Goal: Task Accomplishment & Management: Manage account settings

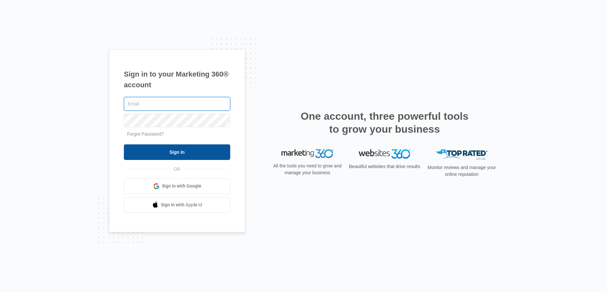
type input "[PERSON_NAME][EMAIL_ADDRESS][PERSON_NAME][DOMAIN_NAME]"
click at [218, 156] on input "Sign In" at bounding box center [177, 152] width 106 height 16
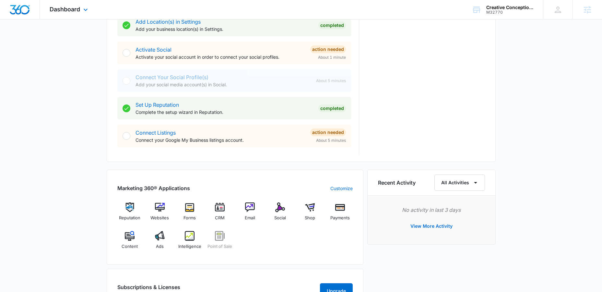
scroll to position [309, 0]
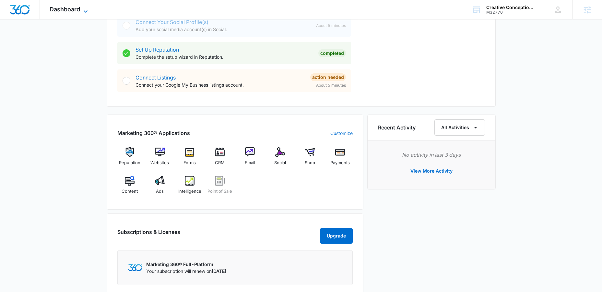
click at [84, 7] on icon at bounding box center [86, 11] width 8 height 8
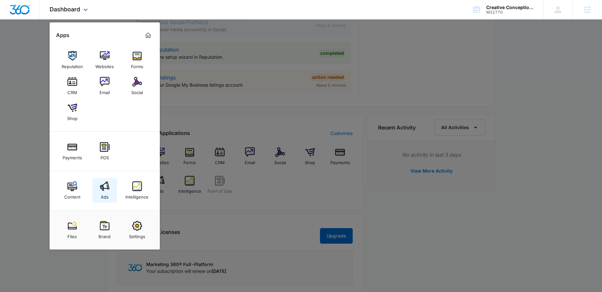
click at [98, 189] on link "Ads" at bounding box center [104, 190] width 25 height 25
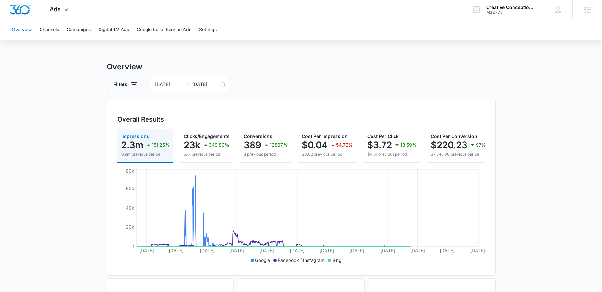
click at [218, 94] on div "Overview Filters [DATE] [DATE] Overall Results Impressions 2.3m 151.25% 0.9m pr…" at bounding box center [301, 294] width 389 height 466
click at [217, 81] on input "[DATE]" at bounding box center [205, 84] width 27 height 7
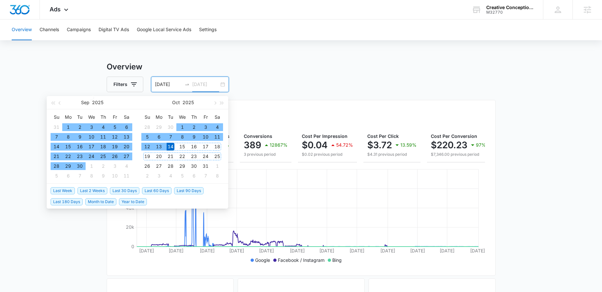
type input "[DATE]"
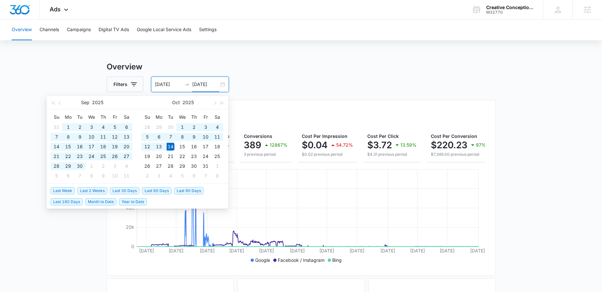
click at [149, 193] on span "Last 60 Days" at bounding box center [156, 190] width 29 height 7
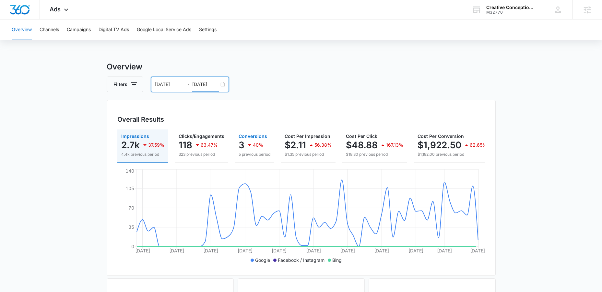
click at [255, 138] on div "40%" at bounding box center [255, 144] width 18 height 13
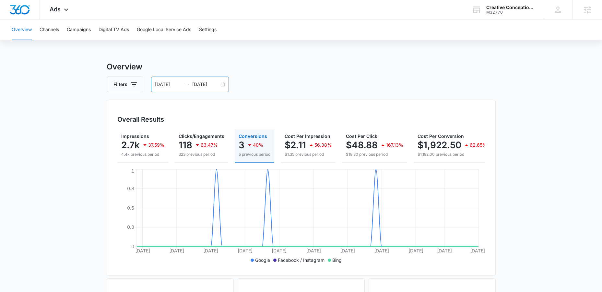
click at [205, 87] on input "[DATE]" at bounding box center [205, 84] width 27 height 7
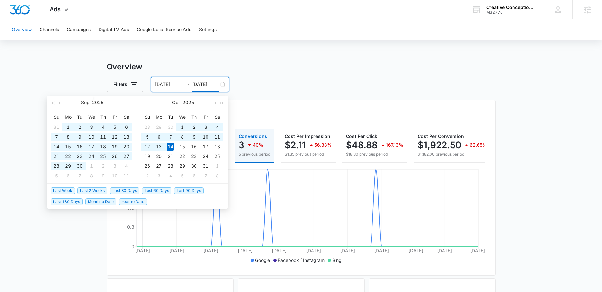
click at [61, 203] on span "Last 180 Days" at bounding box center [67, 201] width 32 height 7
type input "[DATE]"
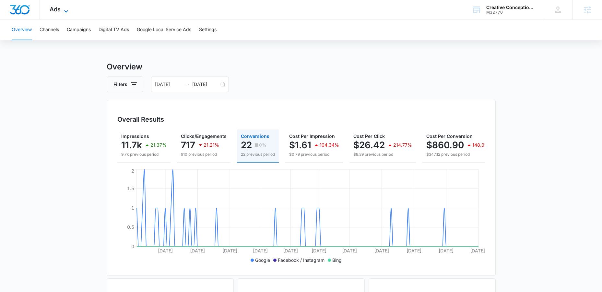
click at [59, 11] on span "Ads" at bounding box center [55, 9] width 11 height 7
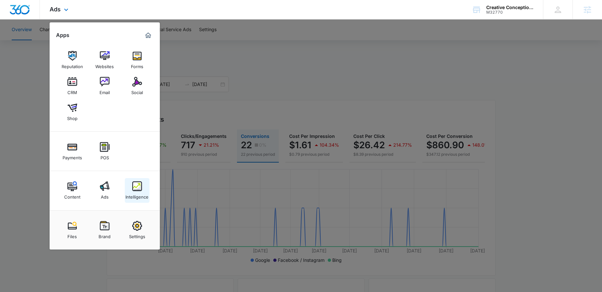
click at [132, 199] on div "Intelligence" at bounding box center [136, 195] width 23 height 8
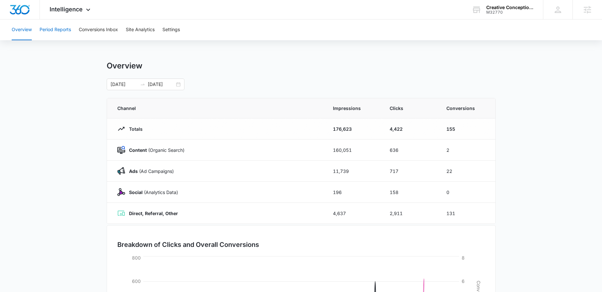
click at [61, 36] on button "Period Reports" at bounding box center [55, 29] width 31 height 21
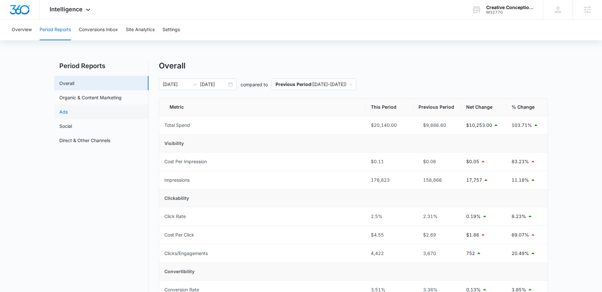
click at [68, 109] on link "Ads" at bounding box center [63, 111] width 8 height 7
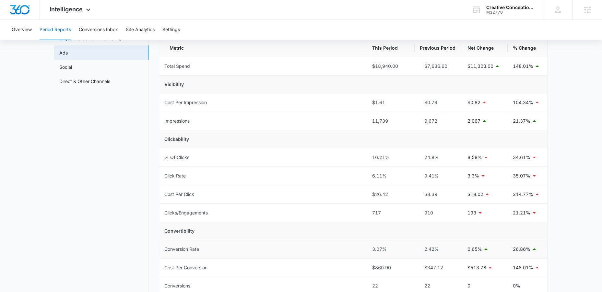
scroll to position [6, 0]
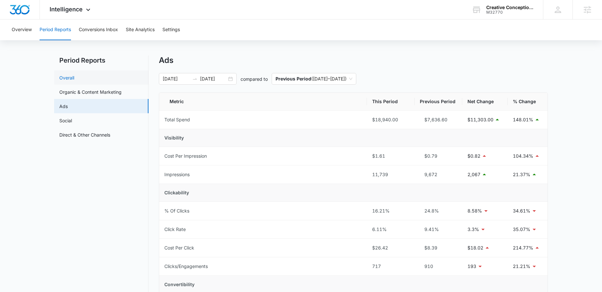
click at [65, 74] on link "Overall" at bounding box center [66, 77] width 15 height 7
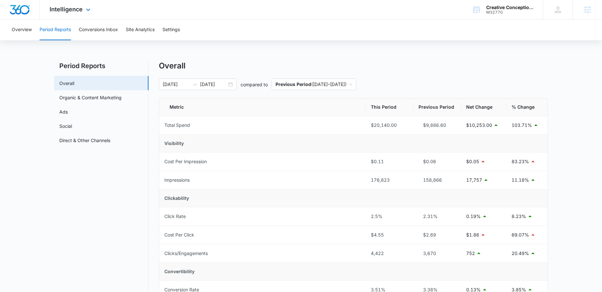
click at [80, 5] on div "Intelligence Apps Reputation Websites Forms CRM Email Social Shop Payments POS …" at bounding box center [71, 9] width 62 height 19
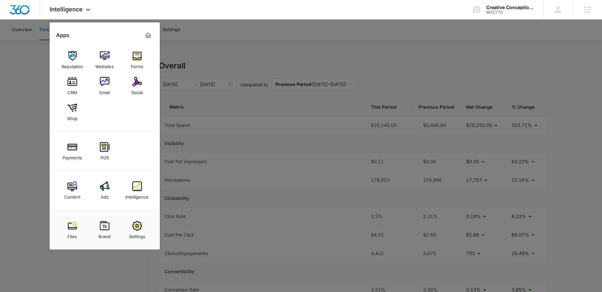
click at [28, 116] on div at bounding box center [301, 146] width 602 height 292
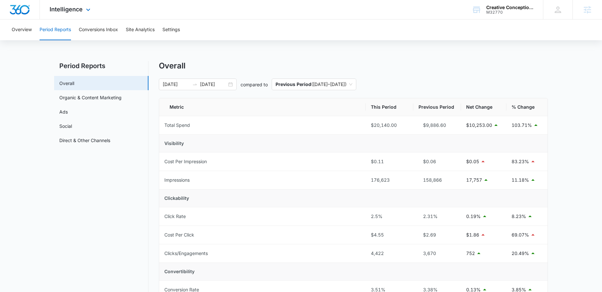
click at [87, 15] on div "Intelligence Apps Reputation Websites Forms CRM Email Social Shop Payments POS …" at bounding box center [71, 9] width 62 height 19
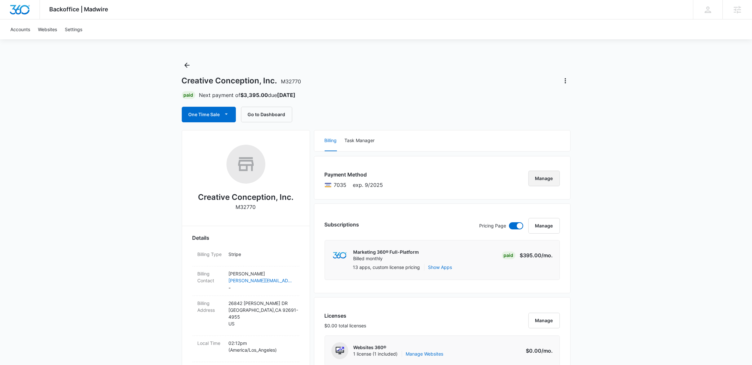
click at [554, 180] on button "Manage" at bounding box center [544, 179] width 31 height 16
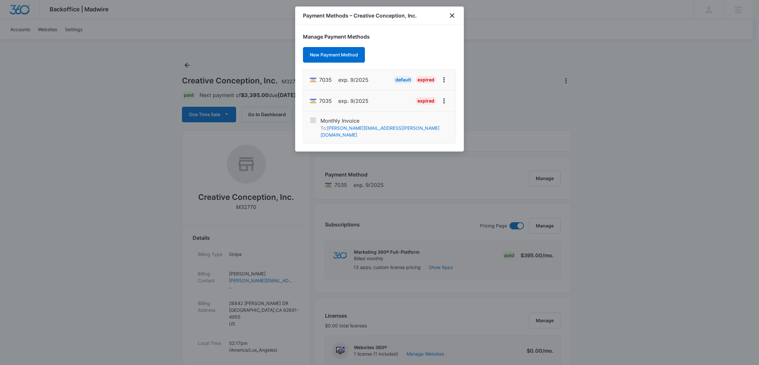
drag, startPoint x: 652, startPoint y: 161, endPoint x: 652, endPoint y: 165, distance: 3.9
click at [652, 161] on div at bounding box center [379, 182] width 759 height 365
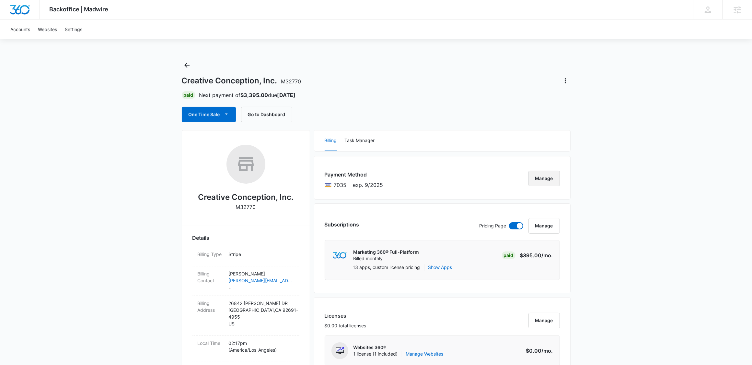
click at [542, 175] on button "Manage" at bounding box center [544, 179] width 31 height 16
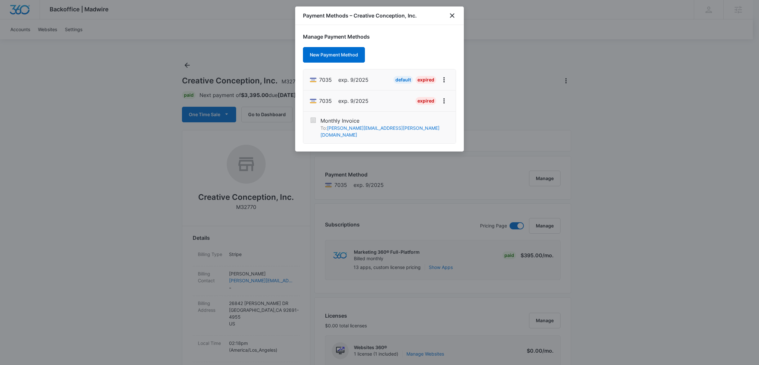
click at [666, 128] on div at bounding box center [379, 182] width 759 height 365
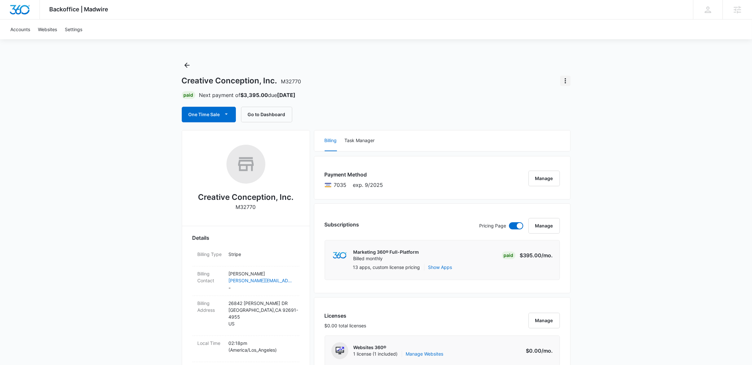
click at [566, 77] on icon "Actions" at bounding box center [566, 81] width 8 height 8
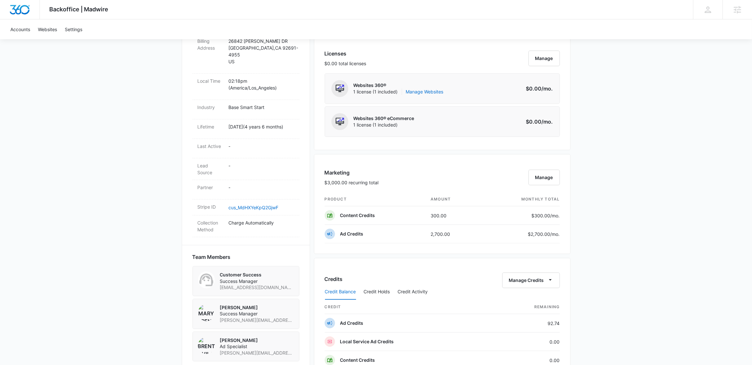
scroll to position [351, 0]
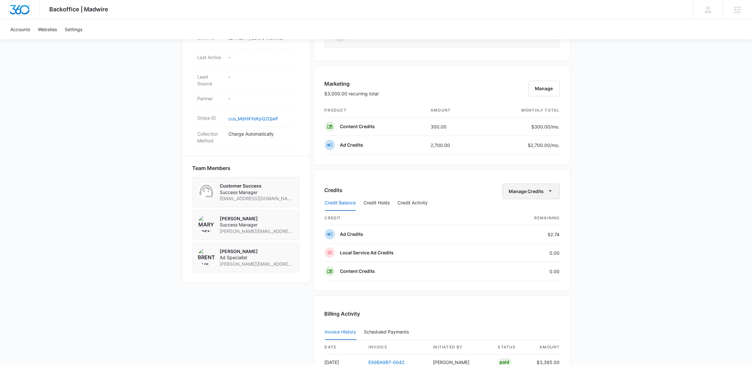
click at [545, 193] on button "Manage Credits" at bounding box center [531, 191] width 58 height 16
click at [602, 211] on div "Backoffice | Madwire Apps Settings Mary Brenton mary.brenton@madwire.com My Pro…" at bounding box center [376, 86] width 752 height 874
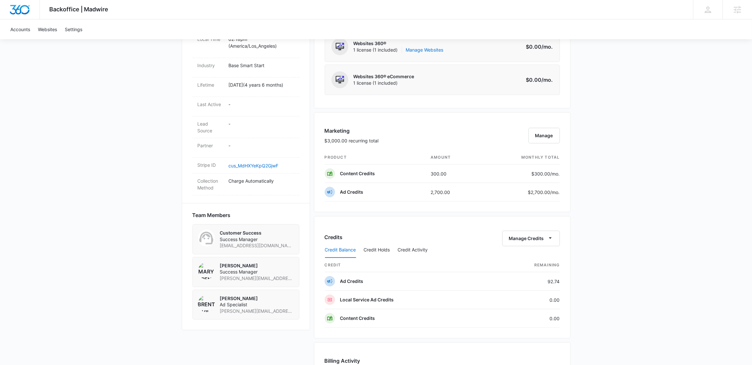
scroll to position [272, 0]
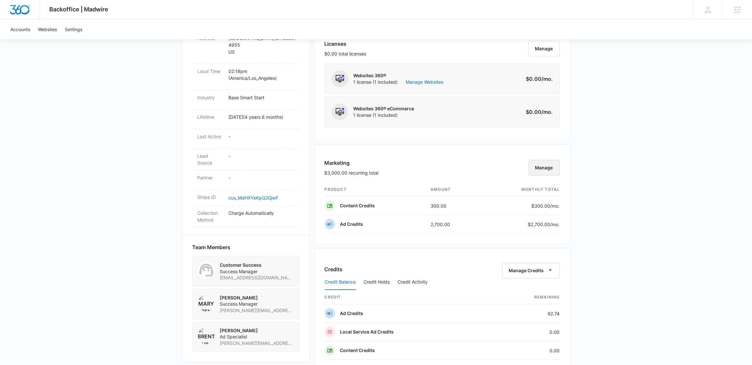
click at [546, 163] on button "Manage" at bounding box center [544, 168] width 31 height 16
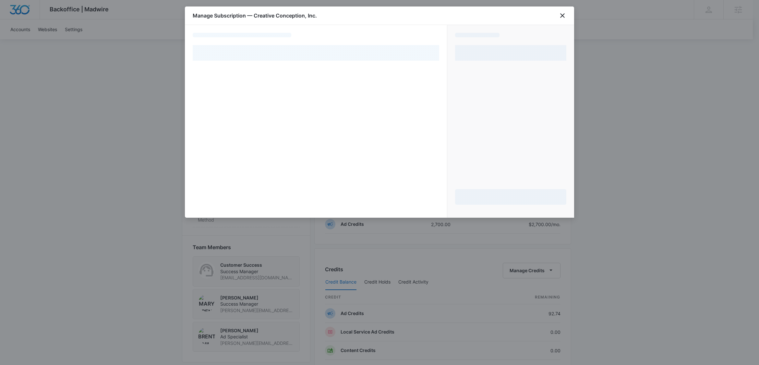
select select "pm_1MtEqhA4n8RTgNjUkbyEtEDA"
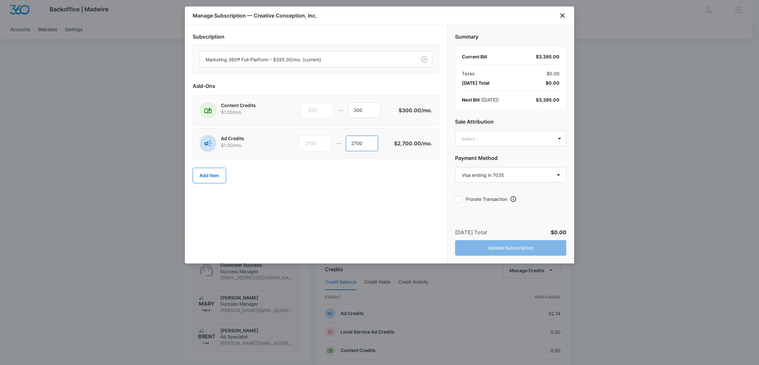
drag, startPoint x: 373, startPoint y: 147, endPoint x: 333, endPoint y: 140, distance: 40.5
click at [333, 140] on div "2700 2700" at bounding box center [346, 144] width 95 height 16
click at [496, 144] on body "Backoffice | Madwire Apps Settings Mary Brenton mary.brenton@madwire.com My Pro…" at bounding box center [379, 165] width 759 height 874
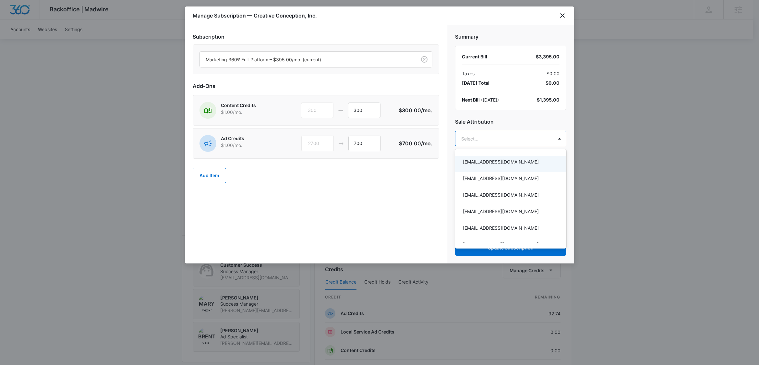
click at [501, 138] on div at bounding box center [379, 182] width 759 height 365
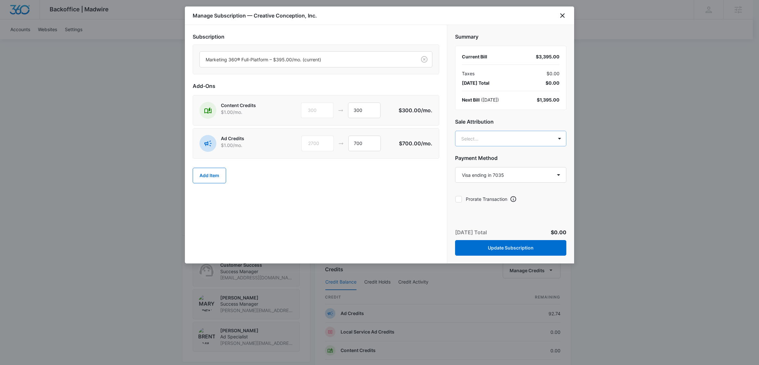
click at [485, 141] on body "Backoffice | Madwire Apps Settings Mary Brenton mary.brenton@madwire.com My Pro…" at bounding box center [379, 165] width 759 height 874
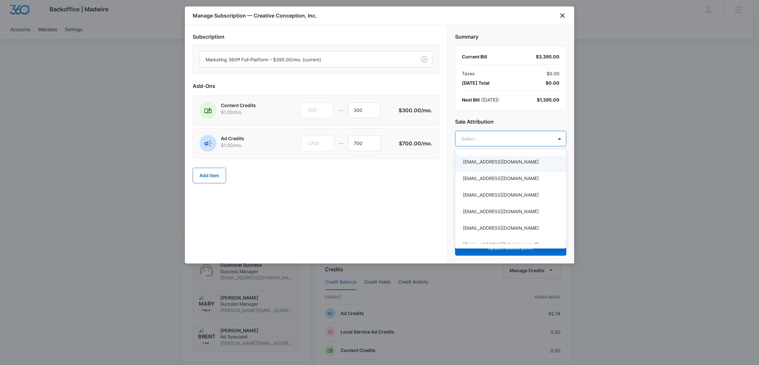
click at [387, 188] on div at bounding box center [379, 182] width 759 height 365
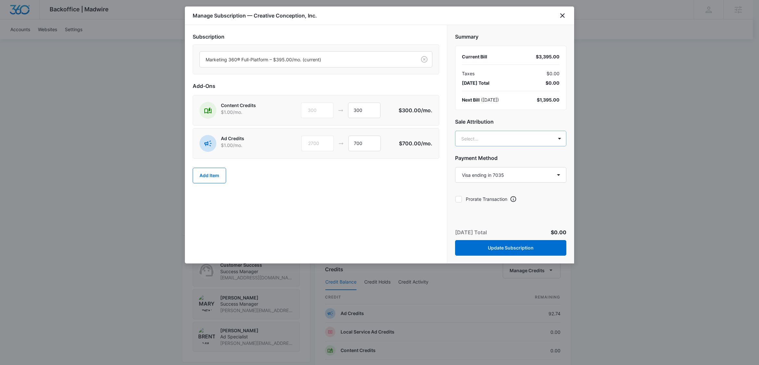
click at [540, 139] on body "Backoffice | Madwire Apps Settings Mary Brenton mary.brenton@madwire.com My Pro…" at bounding box center [379, 165] width 759 height 874
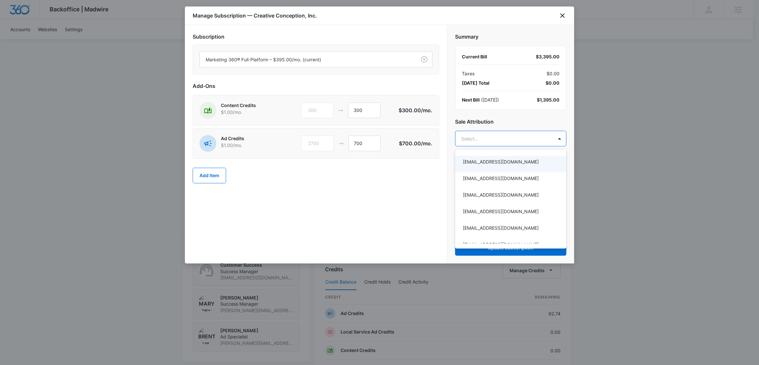
click at [386, 207] on div at bounding box center [379, 182] width 759 height 365
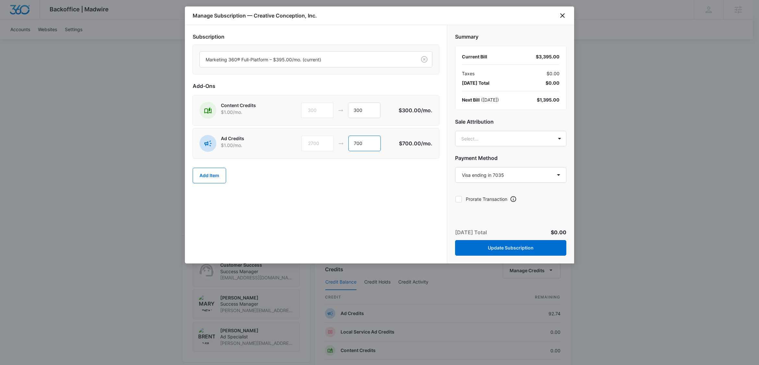
click at [377, 141] on input "700" at bounding box center [364, 144] width 32 height 16
drag, startPoint x: 365, startPoint y: 147, endPoint x: 321, endPoint y: 151, distance: 44.3
click at [321, 151] on div "2700 8000" at bounding box center [345, 144] width 95 height 16
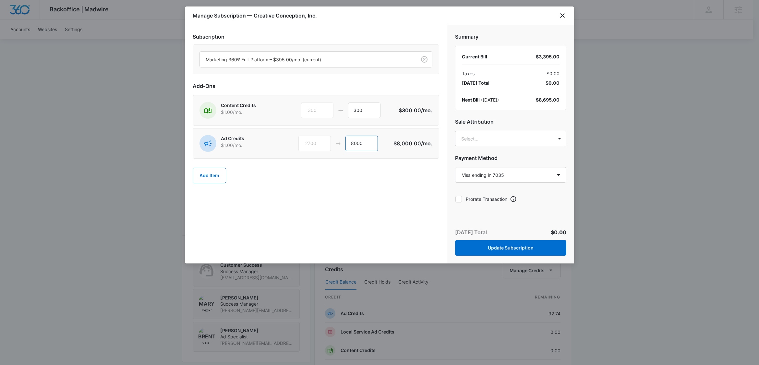
drag, startPoint x: 375, startPoint y: 148, endPoint x: 325, endPoint y: 147, distance: 49.9
click at [325, 147] on div "2700 8000" at bounding box center [345, 144] width 95 height 16
type input "8000"
click at [564, 15] on icon "close" at bounding box center [562, 16] width 8 height 8
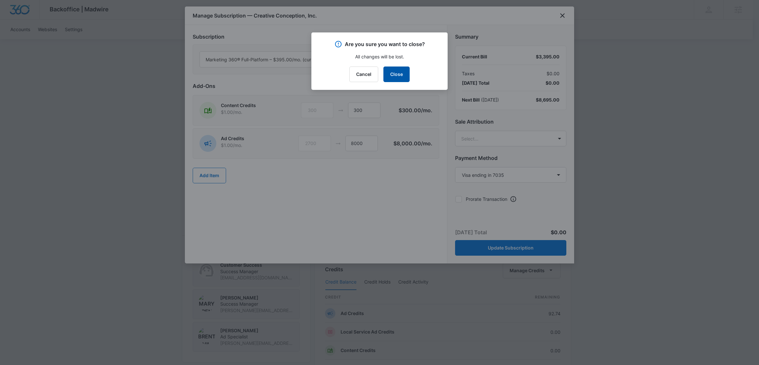
click at [405, 73] on button "Close" at bounding box center [396, 74] width 26 height 16
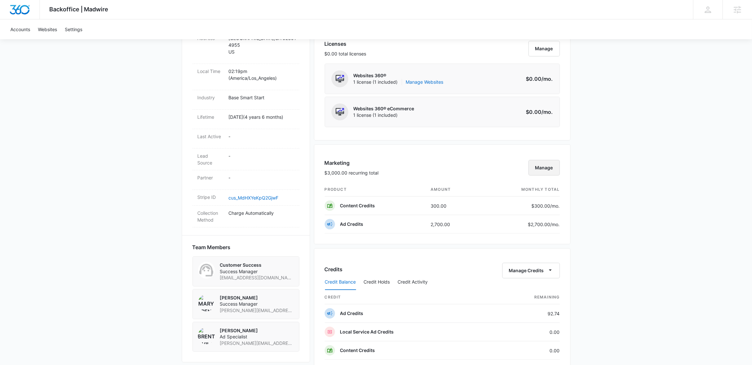
click at [554, 166] on button "Manage" at bounding box center [544, 168] width 31 height 16
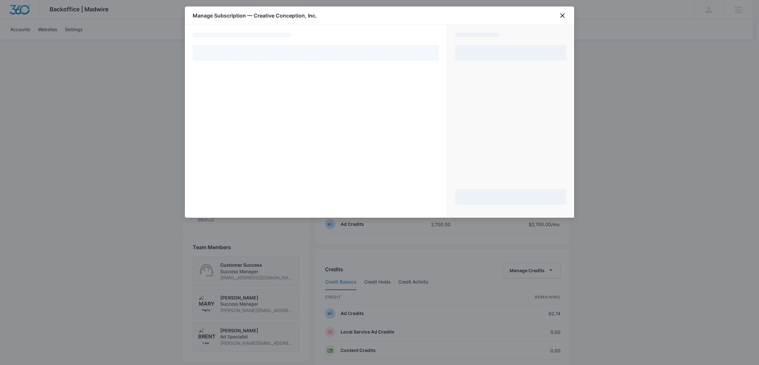
select select "pm_1MtEqhA4n8RTgNjUkbyEtEDA"
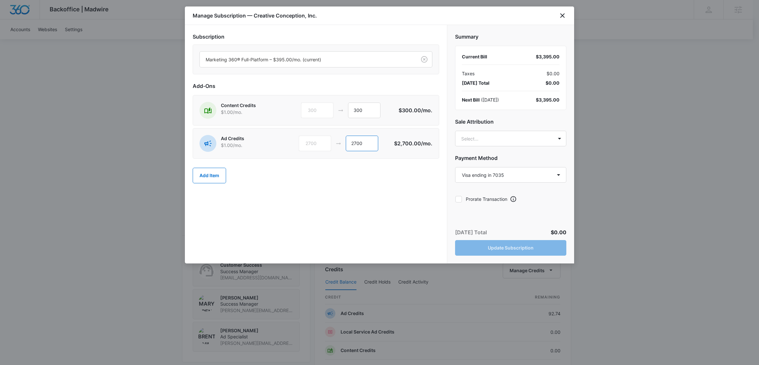
drag, startPoint x: 375, startPoint y: 147, endPoint x: 345, endPoint y: 143, distance: 30.5
click at [346, 143] on div "2700 2700" at bounding box center [346, 144] width 95 height 16
type input "2000"
click at [532, 137] on body "Backoffice | Madwire Apps Settings Mary Brenton mary.brenton@madwire.com My Pro…" at bounding box center [379, 165] width 759 height 874
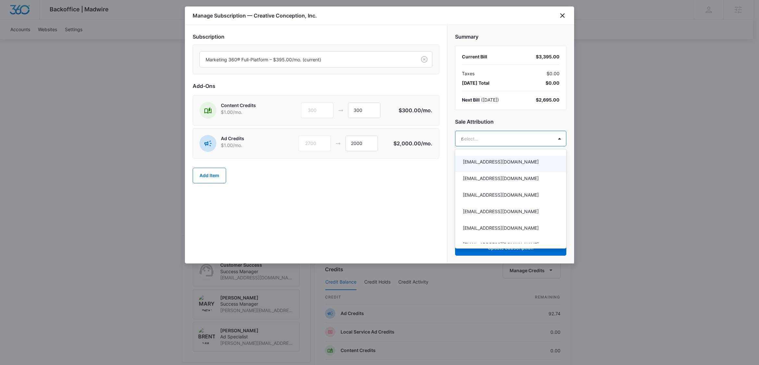
type input "mary"
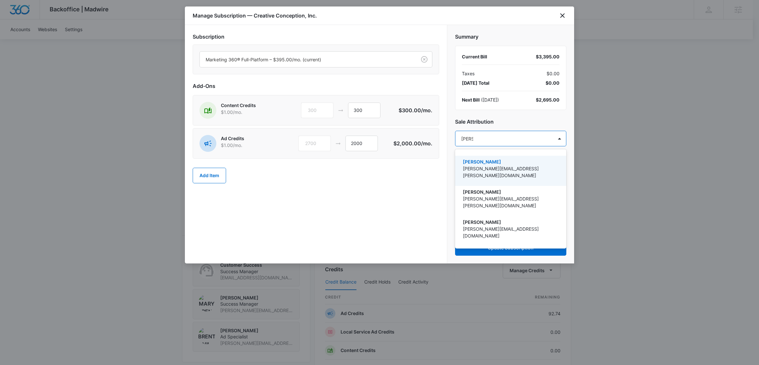
click at [537, 156] on div "Mary Brenton mary.brenton@madwire.com" at bounding box center [510, 171] width 111 height 30
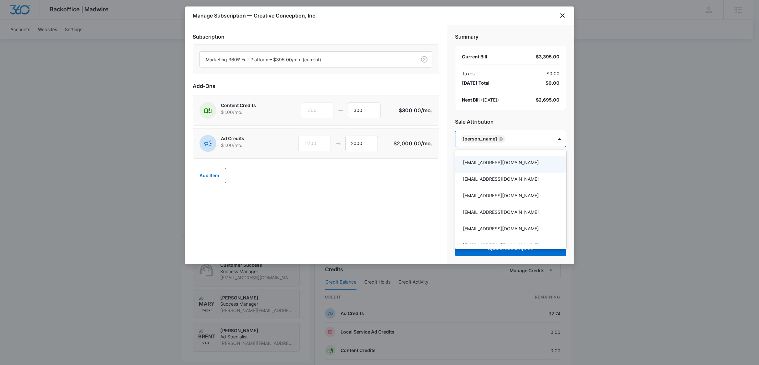
click at [411, 206] on div at bounding box center [379, 182] width 759 height 365
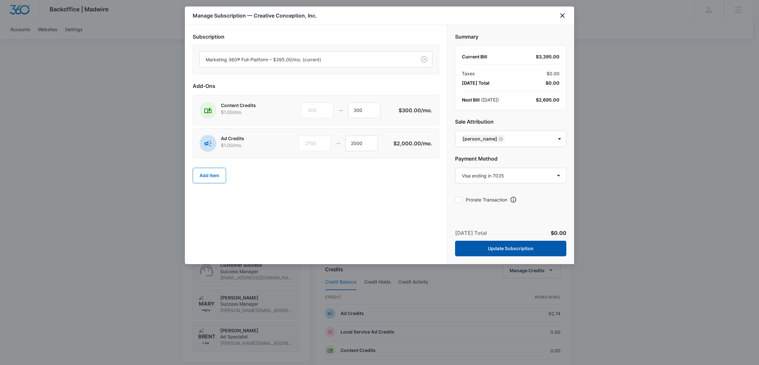
click at [533, 246] on button "Update Subscription" at bounding box center [510, 249] width 111 height 16
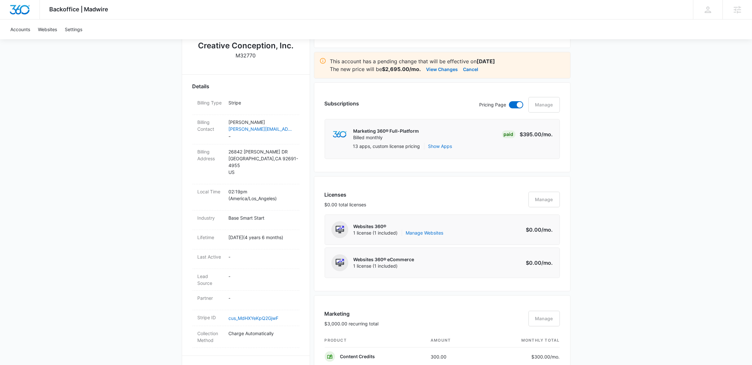
scroll to position [104, 0]
